Goal: Task Accomplishment & Management: Use online tool/utility

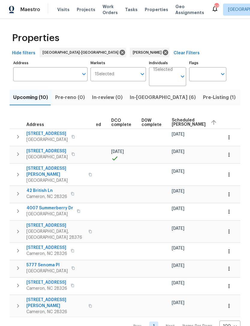
scroll to position [0, 120]
click at [181, 126] on span "Scheduled COE" at bounding box center [189, 122] width 34 height 8
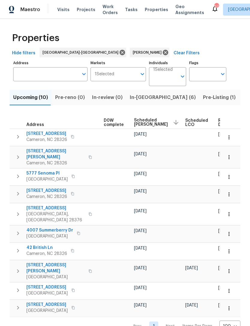
scroll to position [0, 158]
click at [140, 122] on span "Scheduled COE" at bounding box center [151, 122] width 34 height 8
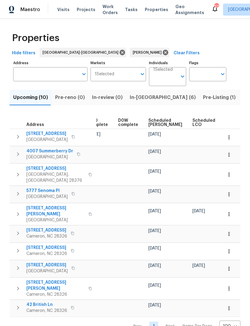
scroll to position [0, 146]
click at [155, 121] on span "Scheduled [PERSON_NAME]" at bounding box center [163, 123] width 34 height 8
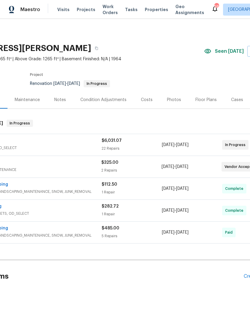
scroll to position [0, 59]
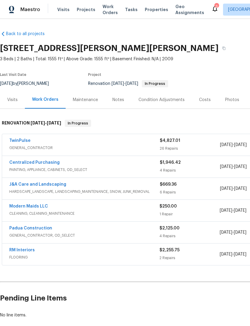
click at [28, 251] on link "RM Interiors" at bounding box center [22, 250] width 26 height 4
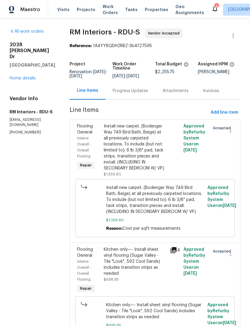
click at [128, 89] on div "Progress Updates" at bounding box center [130, 91] width 35 height 6
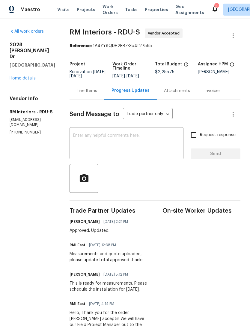
click at [25, 80] on link "Home details" at bounding box center [23, 78] width 26 height 4
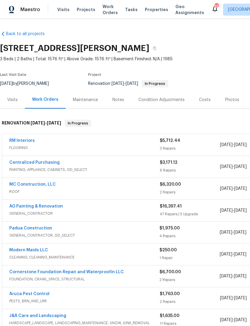
scroll to position [75, 0]
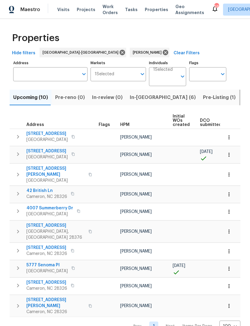
click at [243, 98] on span "Listed (5)" at bounding box center [254, 97] width 23 height 8
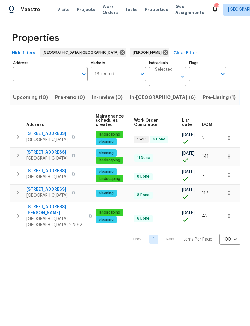
scroll to position [0, 77]
click at [231, 138] on icon "button" at bounding box center [229, 138] width 6 height 6
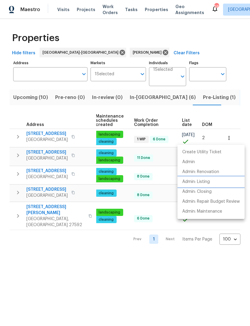
click at [202, 183] on p "Admin: Listing" at bounding box center [196, 182] width 28 height 6
click at [105, 262] on div at bounding box center [125, 163] width 250 height 326
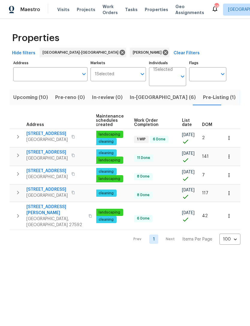
click at [231, 174] on icon "button" at bounding box center [229, 175] width 6 height 6
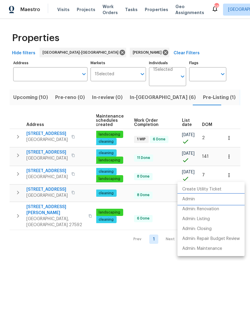
click at [195, 198] on p "Admin" at bounding box center [188, 199] width 13 height 6
click at [128, 295] on div at bounding box center [125, 163] width 250 height 326
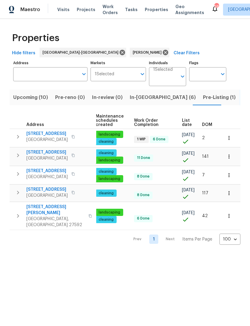
click at [109, 255] on html "Maestro Visits Projects Work Orders Tasks Properties Geo Assignments 58 Raleigh…" at bounding box center [125, 127] width 250 height 255
click at [203, 101] on span "Pre-Listing (1)" at bounding box center [219, 97] width 33 height 8
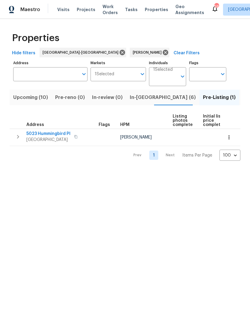
click at [243, 99] on span "Listed (5)" at bounding box center [254, 97] width 23 height 8
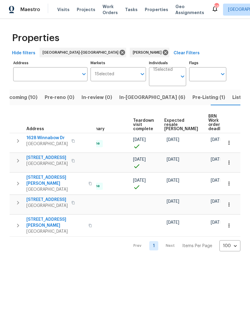
scroll to position [0, 121]
click at [233, 219] on button "button" at bounding box center [229, 225] width 13 height 13
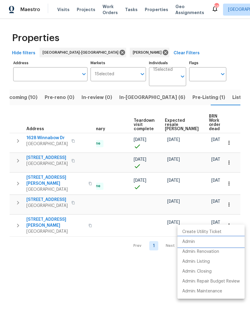
click at [191, 241] on p "Admin" at bounding box center [188, 242] width 13 height 6
click at [106, 276] on div at bounding box center [125, 163] width 250 height 326
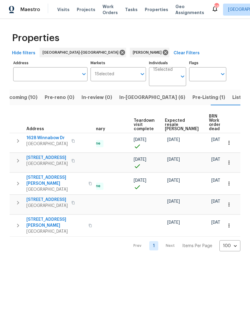
click at [235, 219] on button "button" at bounding box center [229, 225] width 13 height 13
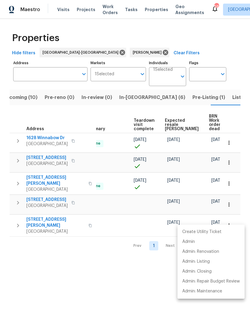
click at [90, 278] on div at bounding box center [125, 163] width 250 height 326
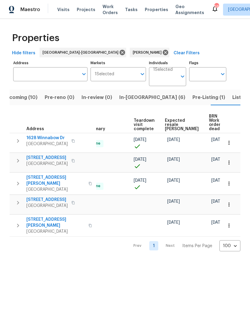
click at [84, 261] on html "Maestro Visits Projects Work Orders Tasks Properties Geo Assignments 58 Raleigh…" at bounding box center [125, 130] width 250 height 261
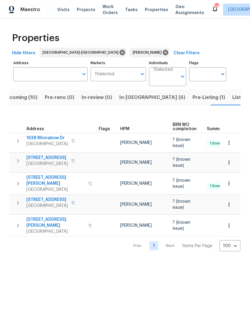
scroll to position [0, 0]
click at [37, 217] on span "3205 Marita Dr" at bounding box center [55, 223] width 59 height 12
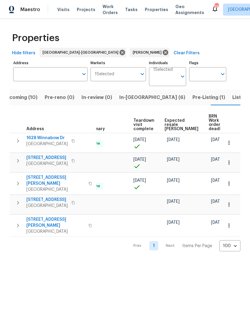
scroll to position [0, 121]
click at [232, 219] on button "button" at bounding box center [229, 225] width 13 height 13
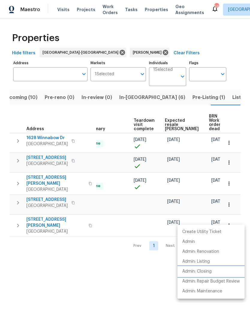
click at [206, 270] on p "Admin: Closing" at bounding box center [196, 272] width 29 height 6
click at [95, 256] on div at bounding box center [125, 163] width 250 height 326
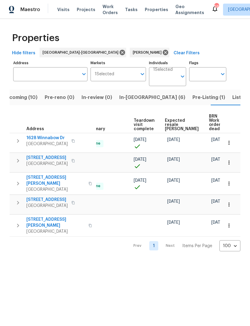
click at [230, 140] on icon "button" at bounding box center [229, 143] width 6 height 6
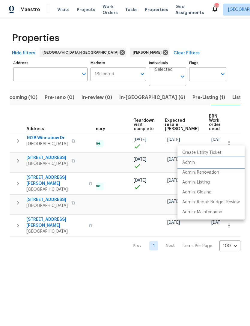
click at [194, 163] on p "Admin" at bounding box center [188, 163] width 13 height 6
click at [142, 257] on div at bounding box center [125, 163] width 250 height 326
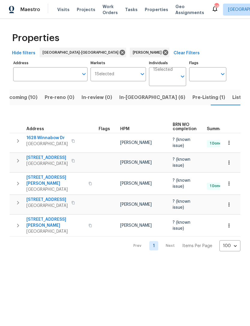
scroll to position [0, 0]
click at [38, 135] on span "1628 Winnabow Dr" at bounding box center [46, 138] width 41 height 6
click at [233, 99] on span "Listed (5)" at bounding box center [244, 97] width 23 height 8
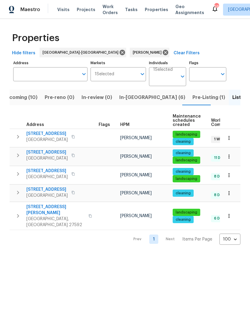
click at [21, 103] on button "Upcoming (10)" at bounding box center [20, 98] width 42 height 16
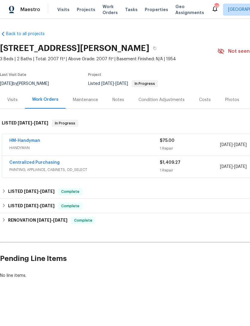
click at [204, 101] on div "Costs" at bounding box center [205, 100] width 12 height 6
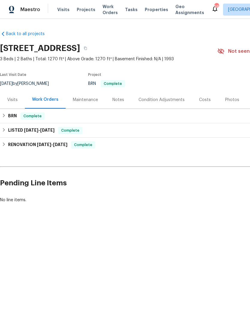
click at [206, 101] on div "Costs" at bounding box center [205, 100] width 12 height 6
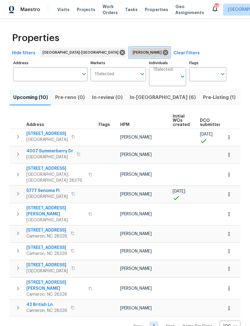
click at [162, 55] on icon at bounding box center [165, 52] width 7 height 7
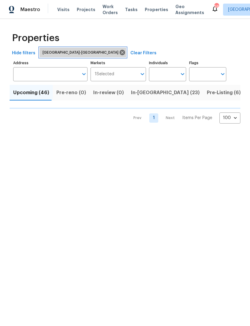
click at [120, 53] on icon at bounding box center [122, 52] width 5 height 5
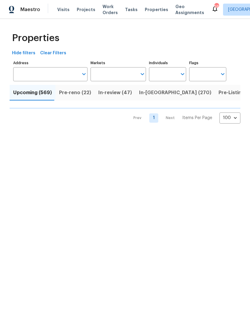
click at [117, 74] on input "Markets" at bounding box center [114, 74] width 47 height 14
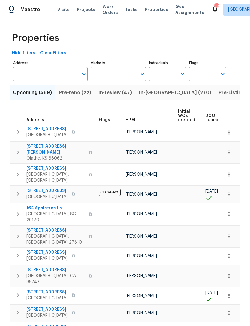
click at [119, 76] on input "Markets" at bounding box center [114, 74] width 47 height 14
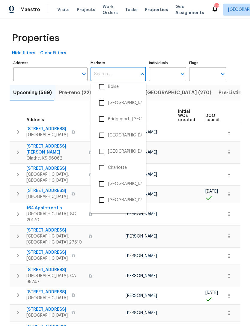
scroll to position [137, 0]
click at [125, 150] on li "Charleston, SC" at bounding box center [118, 151] width 46 height 13
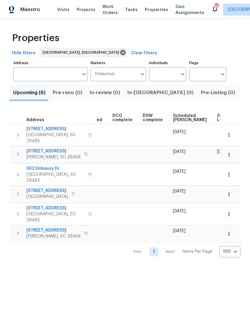
scroll to position [0, 120]
click at [179, 120] on span "Scheduled [PERSON_NAME]" at bounding box center [190, 118] width 34 height 8
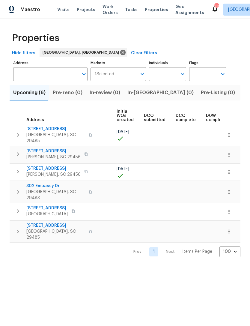
scroll to position [0, 56]
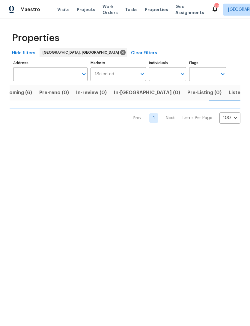
scroll to position [0, 14]
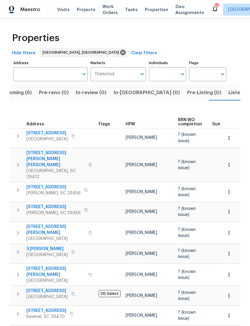
click at [229, 92] on span "Listed (12)" at bounding box center [241, 93] width 25 height 8
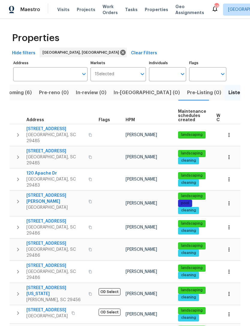
click at [21, 92] on span "Upcoming (6)" at bounding box center [15, 93] width 32 height 8
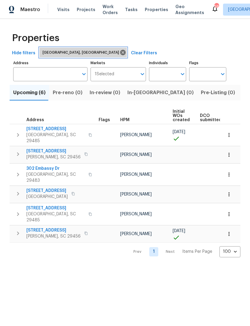
click at [120, 53] on icon at bounding box center [122, 52] width 5 height 5
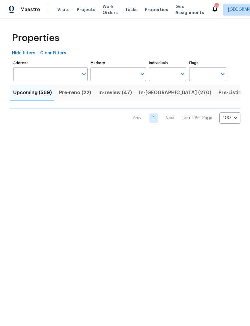
click at [117, 75] on input "Markets" at bounding box center [114, 74] width 47 height 14
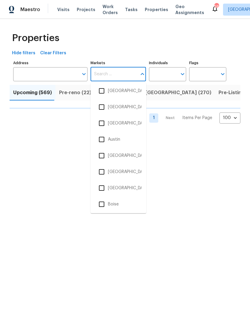
scroll to position [47, 0]
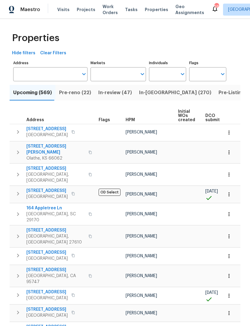
click at [117, 76] on input "Markets" at bounding box center [114, 74] width 47 height 14
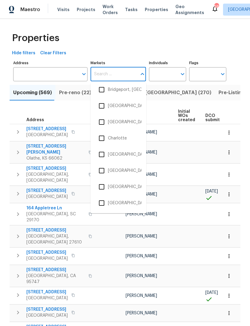
scroll to position [167, 0]
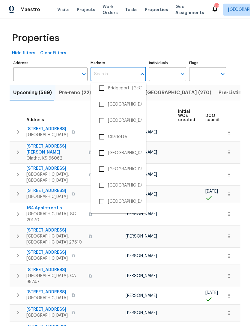
click at [123, 137] on li "Charlotte" at bounding box center [118, 137] width 46 height 13
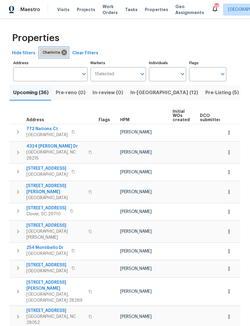
click at [62, 50] on icon at bounding box center [64, 52] width 5 height 5
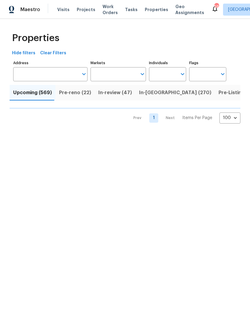
click at [115, 76] on input "Markets" at bounding box center [114, 74] width 47 height 14
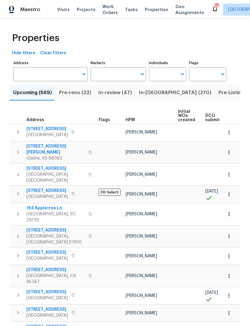
click at [117, 76] on input "Markets" at bounding box center [114, 74] width 47 height 14
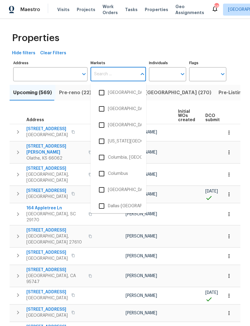
scroll to position [246, 0]
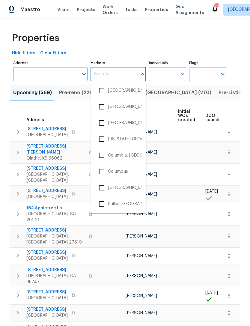
click at [128, 155] on li "Columbia, SC" at bounding box center [118, 155] width 46 height 13
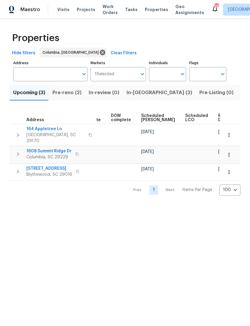
scroll to position [0, 151]
click at [147, 118] on span "Scheduled [PERSON_NAME]" at bounding box center [159, 118] width 34 height 8
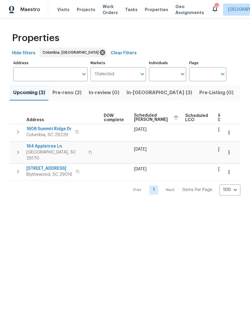
scroll to position [0, 158]
click at [69, 90] on span "Pre-reno (2)" at bounding box center [67, 93] width 29 height 8
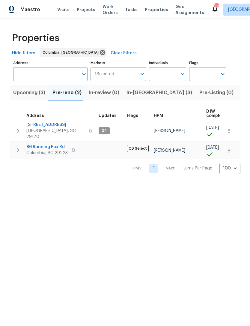
click at [136, 93] on span "In-reno (3)" at bounding box center [160, 93] width 66 height 8
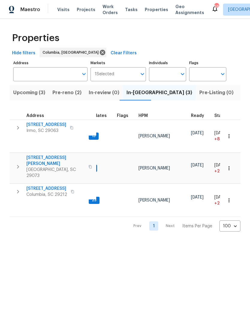
scroll to position [0, 10]
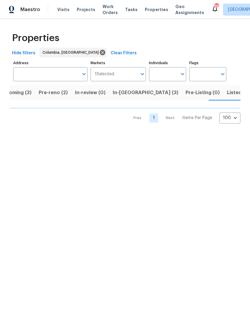
scroll to position [0, 14]
click at [227, 94] on span "Listed (27)" at bounding box center [240, 93] width 26 height 8
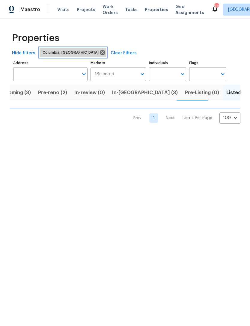
click at [100, 53] on icon at bounding box center [102, 52] width 5 height 5
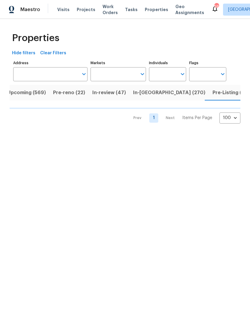
scroll to position [0, 7]
click at [116, 74] on input "Markets" at bounding box center [114, 74] width 47 height 14
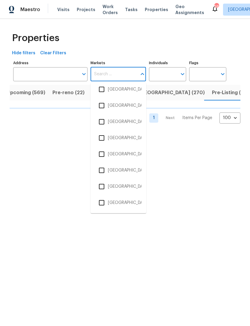
scroll to position [378, 0]
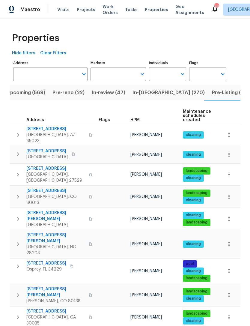
click at [126, 74] on input "Markets" at bounding box center [114, 74] width 47 height 14
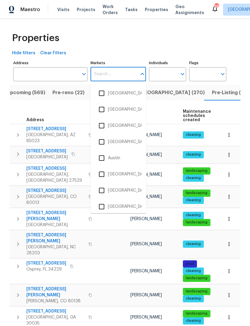
scroll to position [421, 0]
click at [129, 104] on li "Greensboro, NC" at bounding box center [118, 110] width 46 height 13
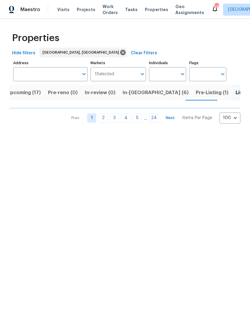
click at [29, 91] on span "Upcoming (17)" at bounding box center [24, 93] width 34 height 8
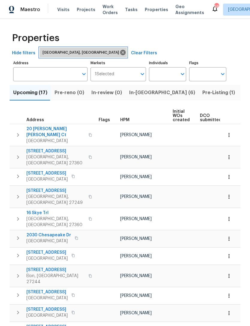
click at [120, 50] on icon at bounding box center [122, 52] width 5 height 5
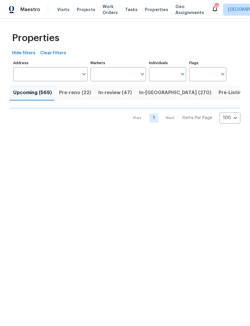
click at [112, 70] on input "Markets" at bounding box center [114, 74] width 47 height 14
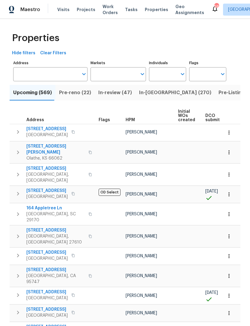
click at [119, 72] on input "Markets" at bounding box center [114, 74] width 47 height 14
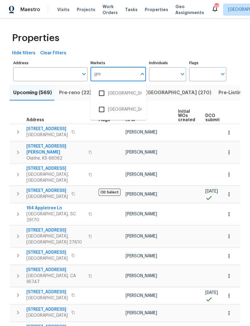
type input "gree"
click at [130, 111] on li "Greenville, SC" at bounding box center [118, 109] width 46 height 13
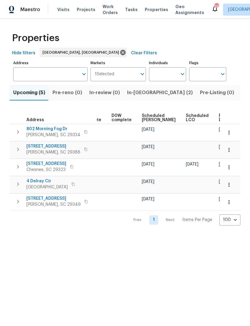
scroll to position [0, 151]
click at [149, 118] on span "Scheduled [PERSON_NAME]" at bounding box center [159, 118] width 34 height 8
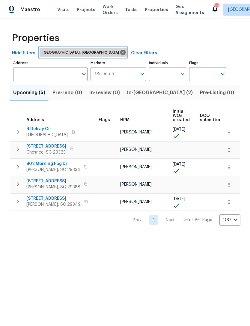
click at [120, 53] on icon at bounding box center [123, 52] width 7 height 7
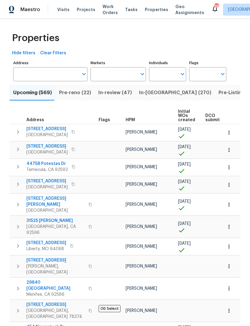
click at [116, 73] on input "Markets" at bounding box center [114, 74] width 47 height 14
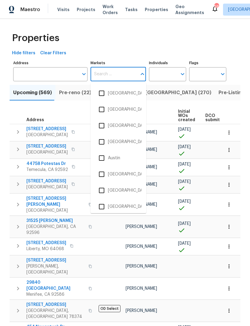
click at [121, 142] on li "Atlanta" at bounding box center [118, 142] width 46 height 13
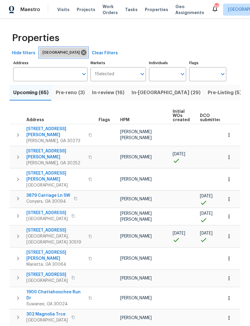
click at [81, 53] on icon at bounding box center [83, 52] width 5 height 5
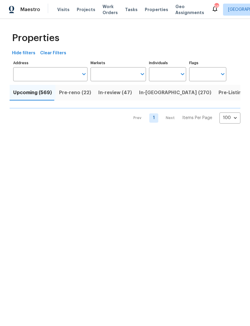
click at [116, 75] on input "Markets" at bounding box center [114, 74] width 47 height 14
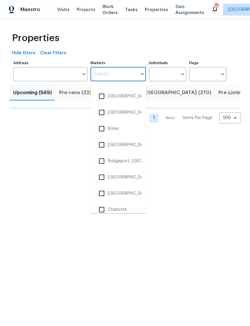
scroll to position [115, 0]
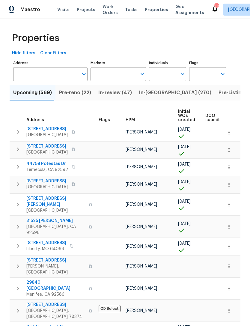
click at [122, 74] on input "Markets" at bounding box center [114, 74] width 47 height 14
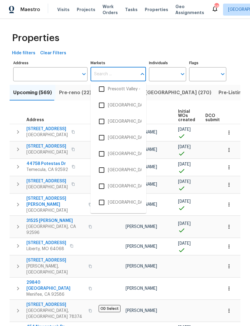
scroll to position [977, 0]
click at [125, 121] on li "[GEOGRAPHIC_DATA]-[GEOGRAPHIC_DATA]" at bounding box center [118, 121] width 46 height 13
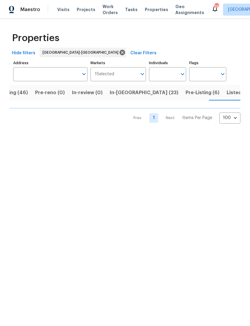
scroll to position [0, 23]
click at [226, 92] on span "Listed (131)" at bounding box center [239, 93] width 27 height 8
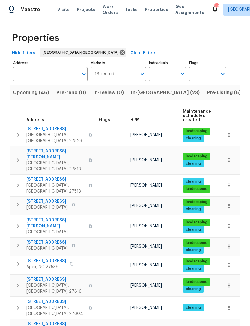
scroll to position [0, 107]
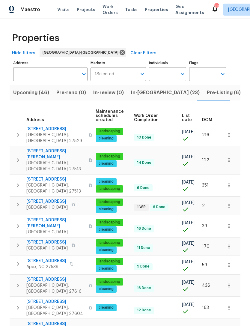
click at [210, 120] on span "DOM" at bounding box center [207, 120] width 10 height 4
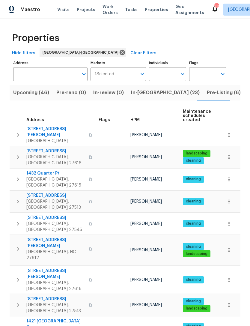
click at [207, 95] on span "Pre-Listing (6)" at bounding box center [224, 93] width 34 height 8
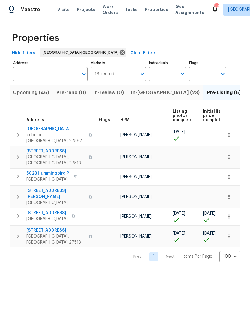
click at [207, 94] on span "Pre-Listing (6)" at bounding box center [224, 93] width 34 height 8
click at [138, 93] on span "In-[GEOGRAPHIC_DATA] (23)" at bounding box center [165, 93] width 69 height 8
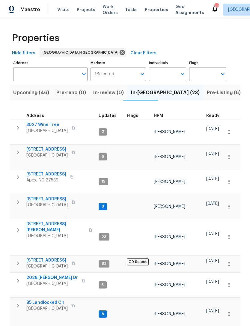
click at [163, 74] on input "Individuals" at bounding box center [163, 74] width 28 height 14
type input "[PERSON_NAME]"
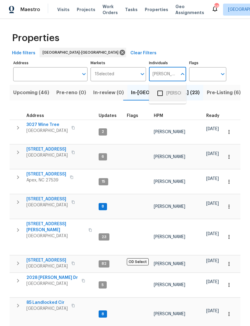
click at [176, 93] on li "[PERSON_NAME]" at bounding box center [168, 93] width 28 height 13
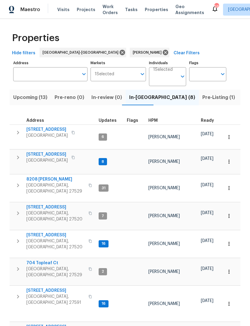
click at [26, 104] on button "Upcoming (13)" at bounding box center [30, 98] width 41 height 16
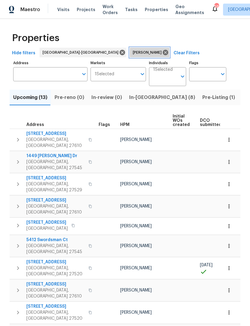
click at [163, 53] on icon at bounding box center [165, 52] width 5 height 5
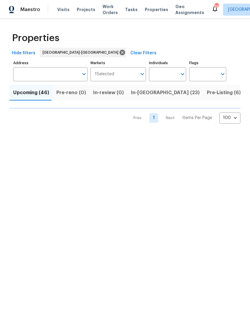
click at [156, 77] on input "Individuals" at bounding box center [163, 74] width 28 height 14
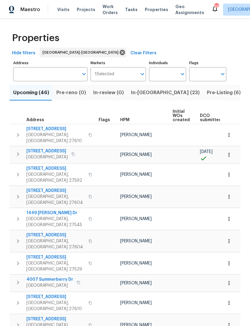
click at [166, 78] on input "Individuals" at bounding box center [163, 74] width 28 height 14
type input "[PERSON_NAME]"
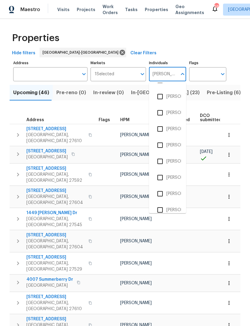
scroll to position [110, 0]
click at [174, 178] on li "[PERSON_NAME]" at bounding box center [168, 178] width 28 height 13
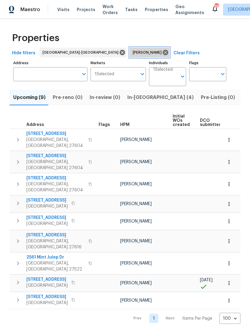
click at [163, 54] on icon at bounding box center [165, 52] width 5 height 5
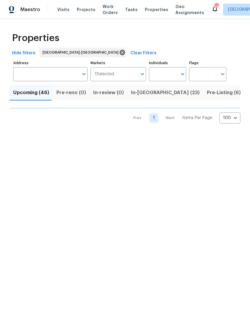
click at [160, 76] on input "Individuals" at bounding box center [163, 74] width 28 height 14
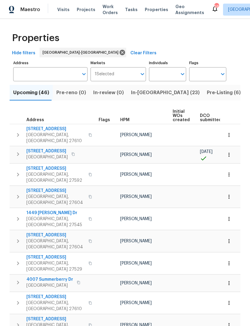
click at [164, 72] on input "Individuals" at bounding box center [163, 74] width 28 height 14
type input "[PERSON_NAME]"
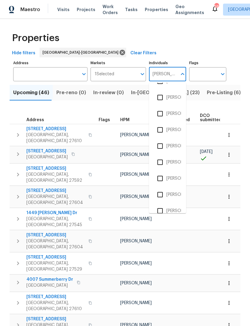
scroll to position [63, 0]
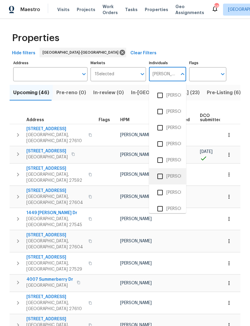
click at [176, 177] on li "[PERSON_NAME]" at bounding box center [168, 176] width 28 height 13
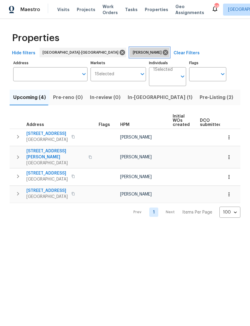
click at [162, 52] on icon at bounding box center [165, 52] width 7 height 7
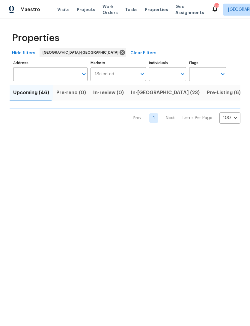
click at [162, 75] on input "Individuals" at bounding box center [163, 74] width 28 height 14
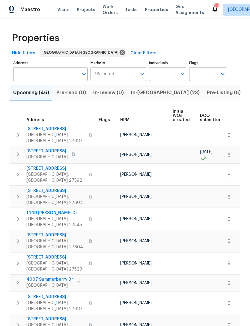
click at [161, 71] on input "Individuals" at bounding box center [163, 74] width 28 height 14
type input "[PERSON_NAME]"
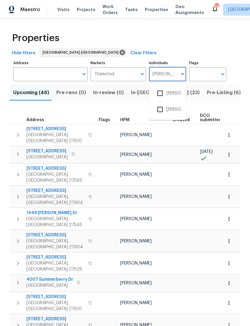
click at [172, 110] on li "[PERSON_NAME]" at bounding box center [168, 109] width 28 height 13
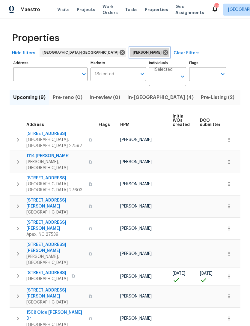
click at [163, 54] on icon at bounding box center [165, 52] width 5 height 5
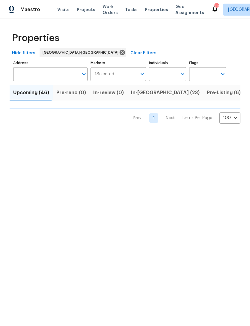
click at [163, 73] on input "Individuals" at bounding box center [163, 74] width 28 height 14
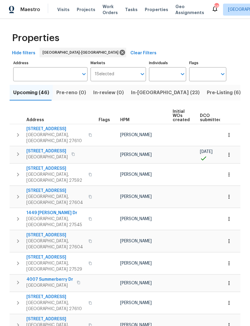
click at [169, 75] on input "Individuals" at bounding box center [163, 74] width 28 height 14
type input "[PERSON_NAME]"
click at [166, 91] on input "checkbox" at bounding box center [160, 93] width 13 height 13
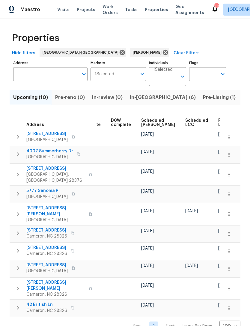
scroll to position [0, 151]
click at [149, 135] on span "[DATE]" at bounding box center [148, 134] width 13 height 4
click at [147, 125] on span "Scheduled [PERSON_NAME]" at bounding box center [159, 123] width 34 height 8
